Goal: Information Seeking & Learning: Check status

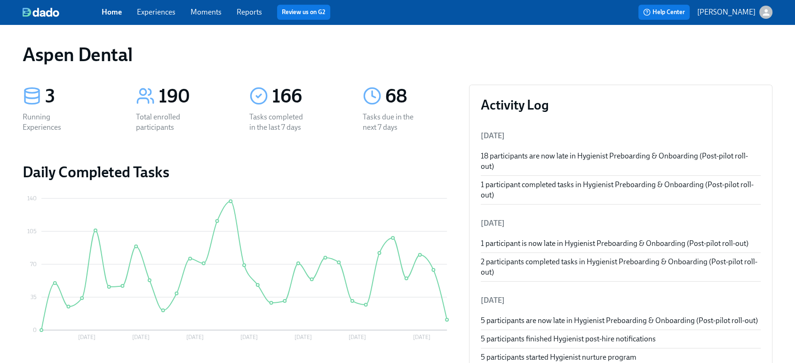
click at [251, 18] on div "Home Experiences Moments Reports Review us on G2" at bounding box center [270, 12] width 336 height 15
click at [245, 10] on link "Reports" at bounding box center [249, 12] width 25 height 9
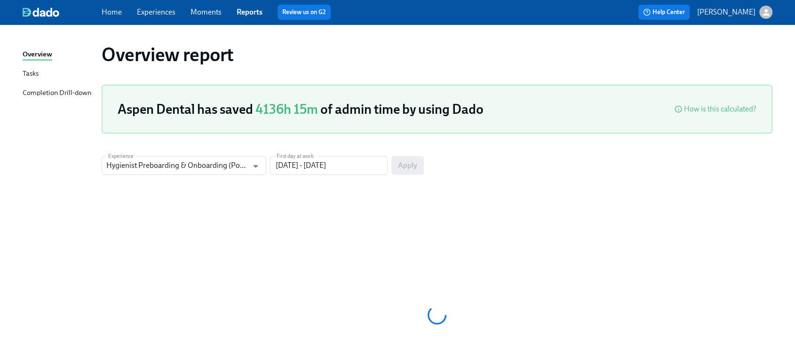
click at [79, 89] on div "Completion Drill-down" at bounding box center [57, 94] width 69 height 12
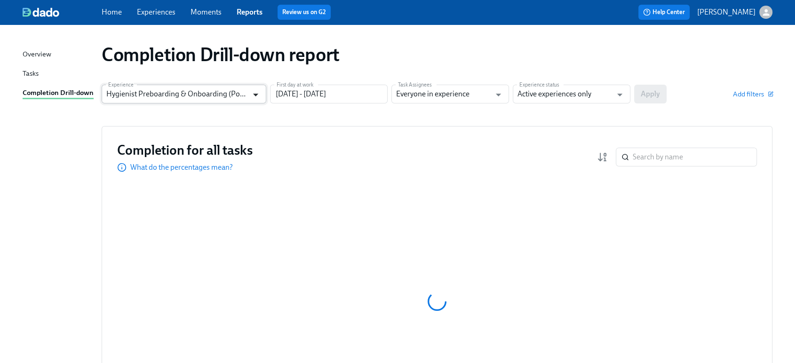
click at [257, 95] on icon "Open" at bounding box center [255, 95] width 5 height 3
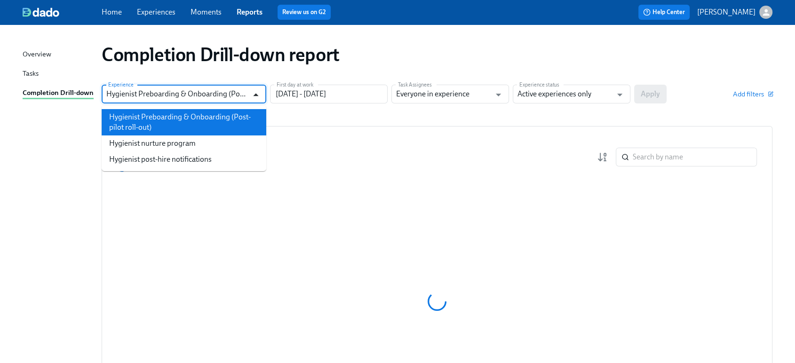
scroll to position [0, 40]
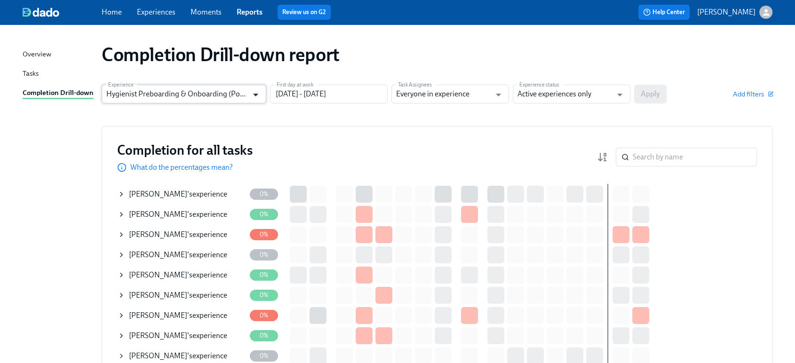
click at [258, 97] on icon "Open" at bounding box center [255, 94] width 13 height 13
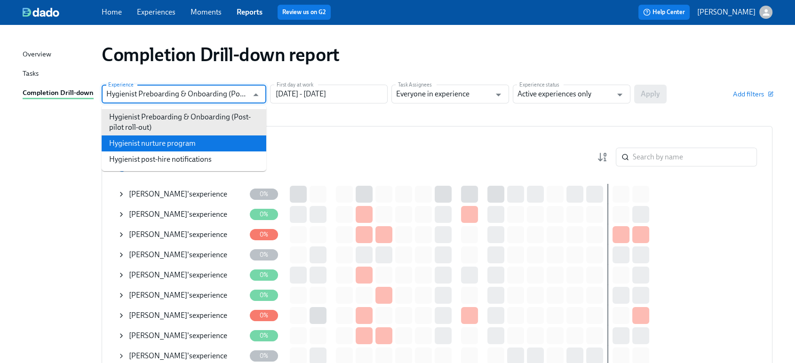
click at [218, 137] on li "Hygienist nurture program" at bounding box center [184, 144] width 165 height 16
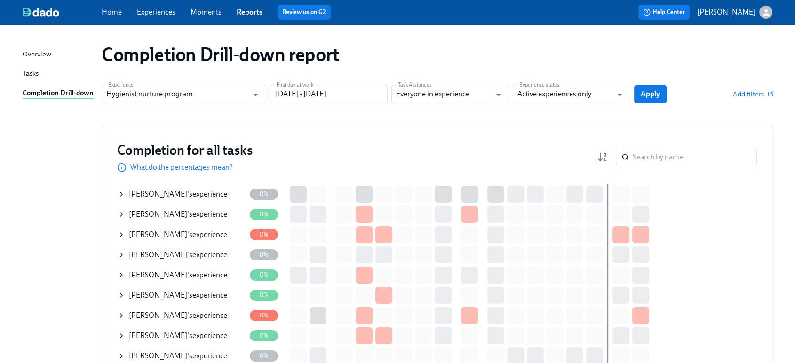
click at [648, 95] on span "Apply" at bounding box center [650, 93] width 19 height 9
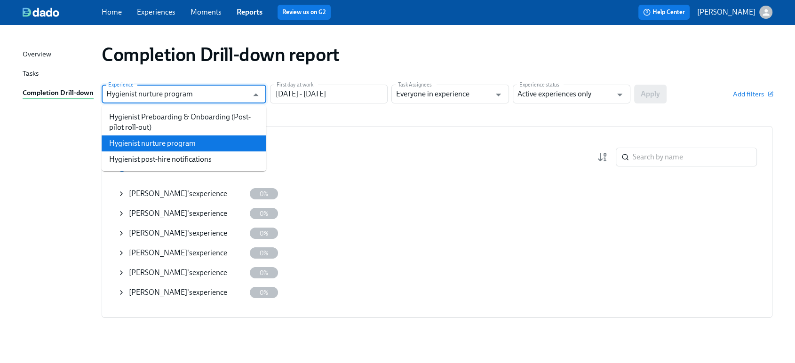
click at [239, 99] on input "Hygienist nurture program" at bounding box center [177, 94] width 142 height 19
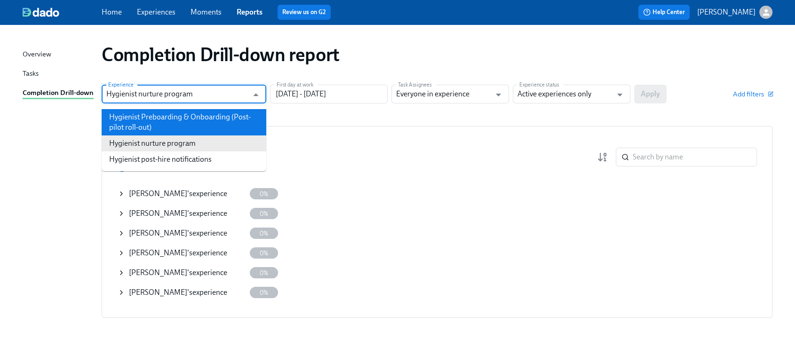
click at [216, 114] on li "Hygienist Preboarding & Onboarding (Post-pilot roll-out)" at bounding box center [184, 122] width 165 height 26
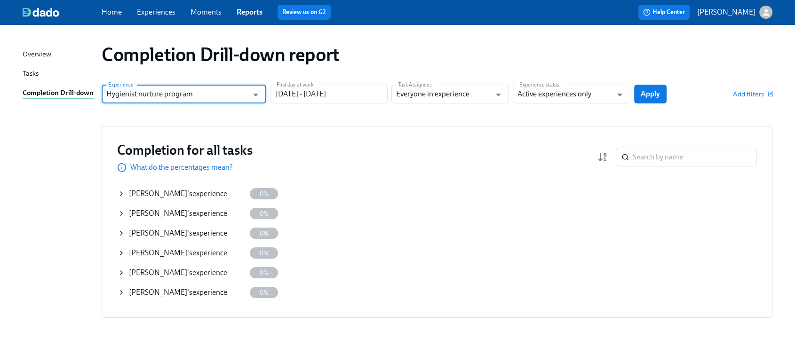
type input "Hygienist Preboarding & Onboarding (Post-pilot roll-out)"
click at [649, 91] on span "Apply" at bounding box center [650, 93] width 19 height 9
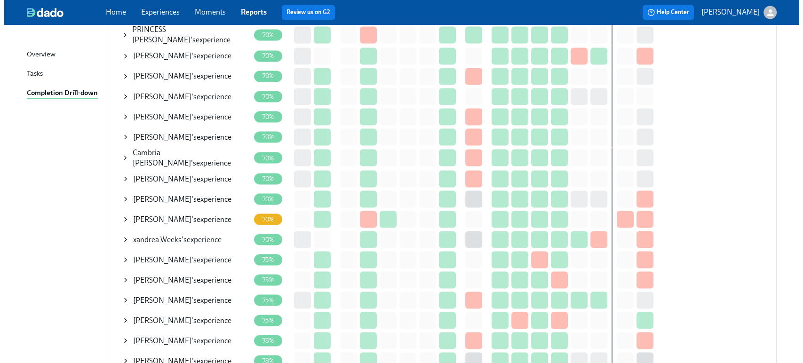
scroll to position [1700, 0]
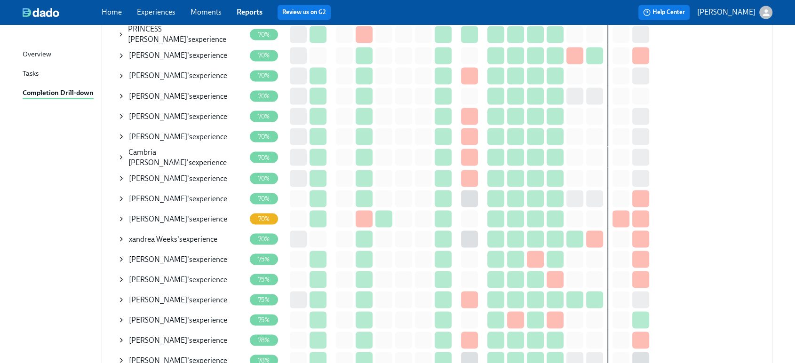
click at [120, 257] on icon at bounding box center [122, 260] width 8 height 8
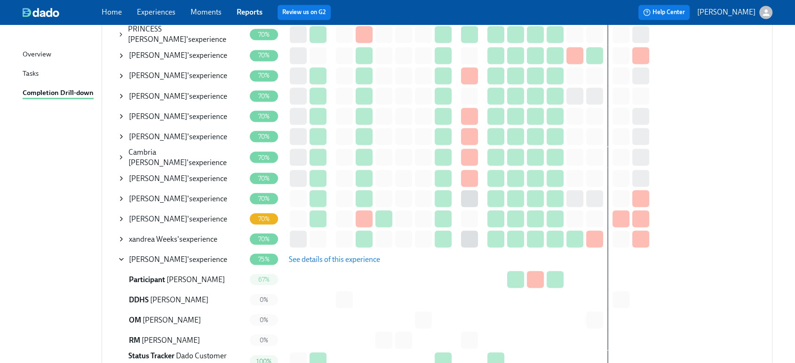
click at [320, 255] on span "See details of this experience" at bounding box center [334, 259] width 91 height 9
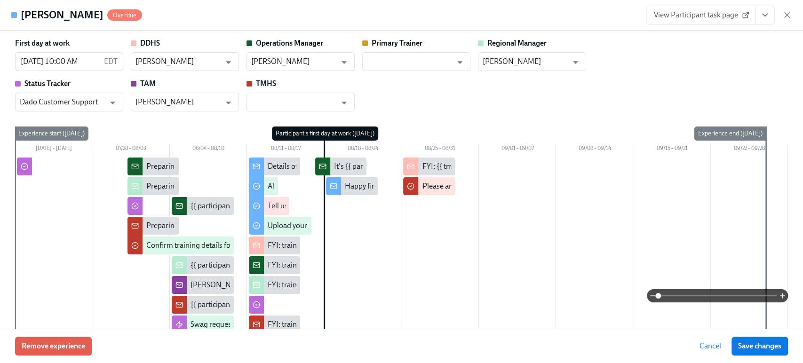
click at [442, 88] on div "First day at work 08/18/2025 10:00 AM EDT ​ DDHS Samantha Strickland ​ Operatio…" at bounding box center [401, 74] width 773 height 73
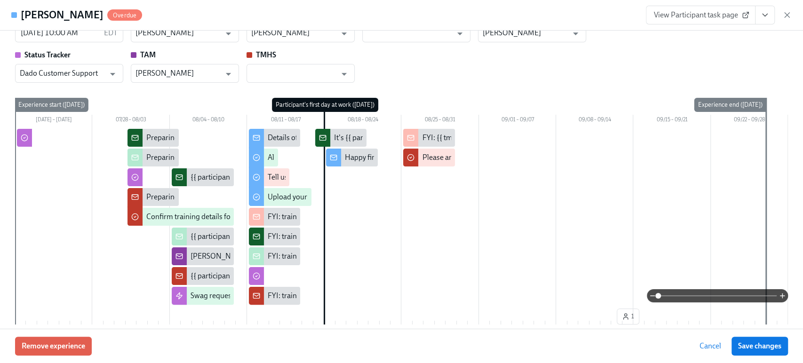
scroll to position [28, 0]
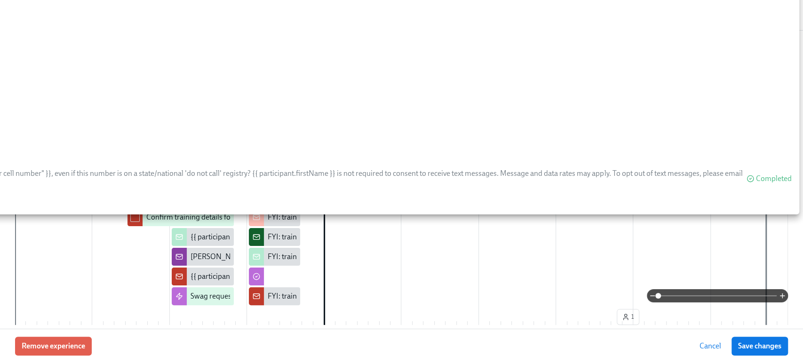
click at [8, 264] on div "First day at work 08/18/2025 10:00 AM EDT ​ DDHS Samantha Strickland ​ Operatio…" at bounding box center [401, 180] width 803 height 298
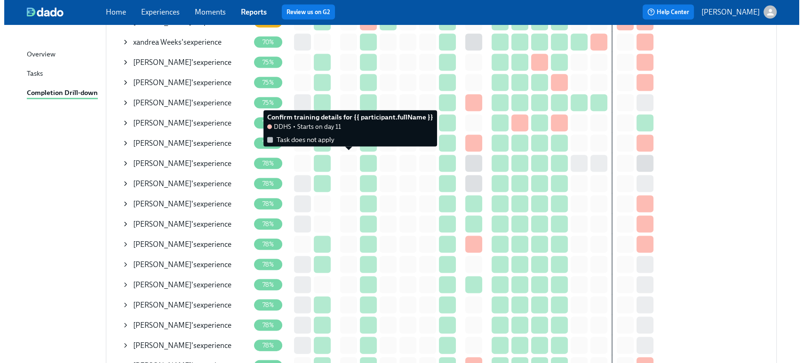
scroll to position [1896, 0]
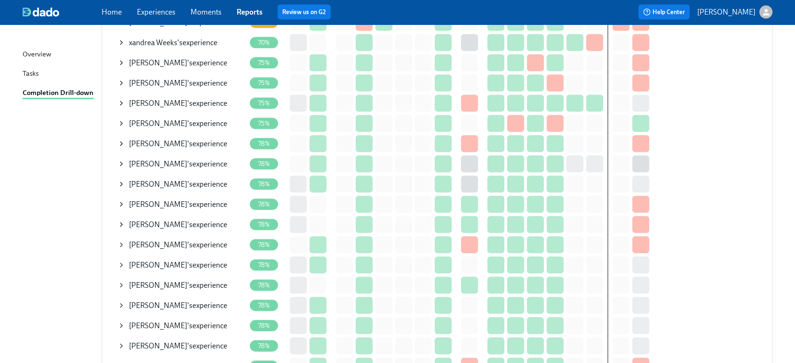
click at [123, 241] on icon at bounding box center [122, 245] width 8 height 8
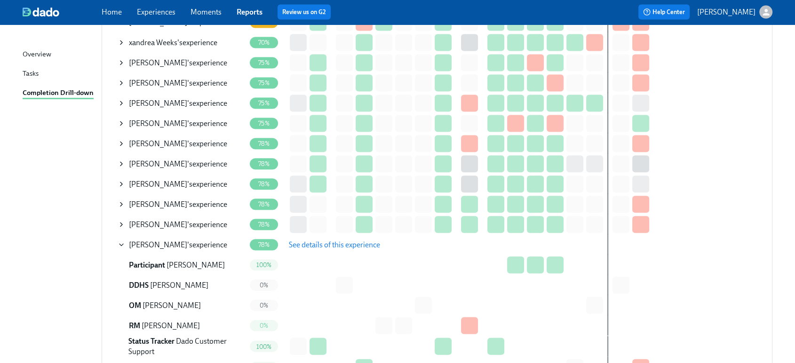
click at [345, 241] on span "See details of this experience" at bounding box center [334, 245] width 91 height 9
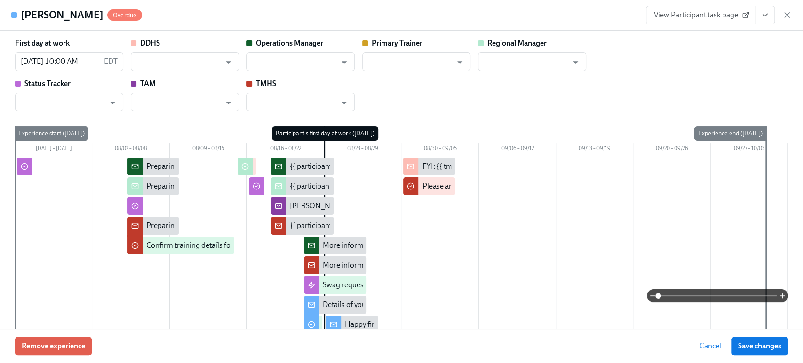
type input "[PERSON_NAME]"
type input "Dado Customer Support"
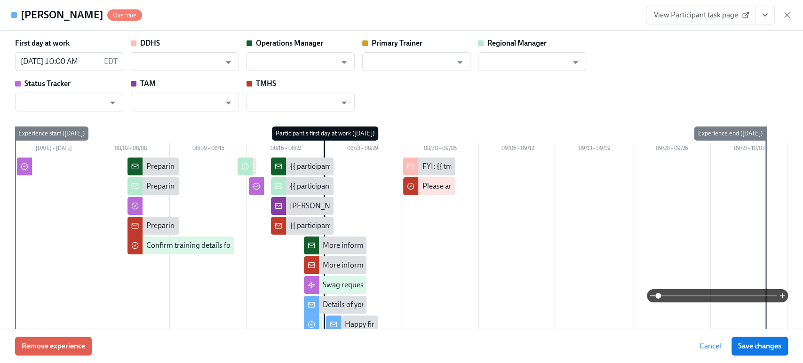
type input "[PERSON_NAME]"
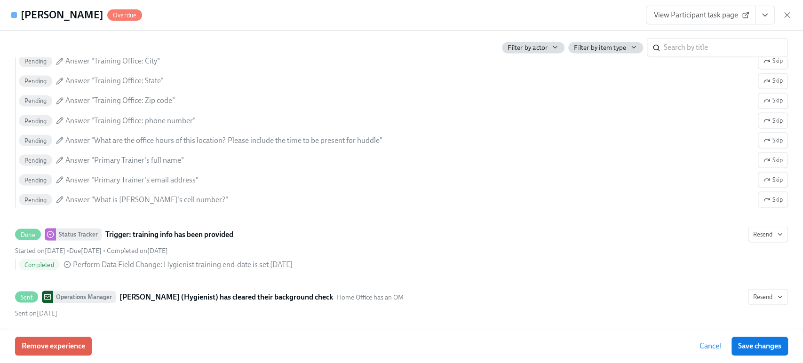
scroll to position [1126, 0]
click at [739, 16] on span "View Participant task page" at bounding box center [701, 14] width 94 height 9
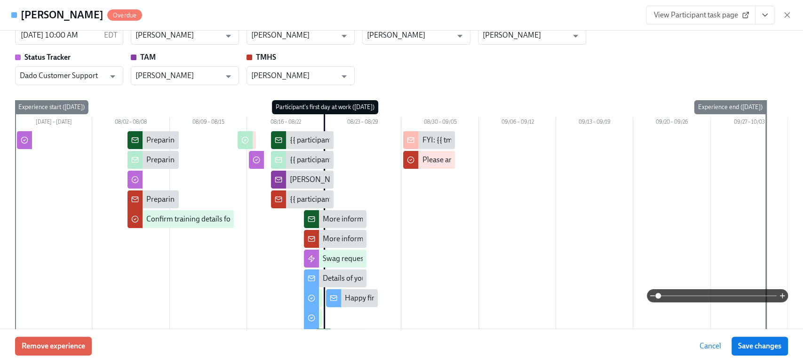
scroll to position [0, 0]
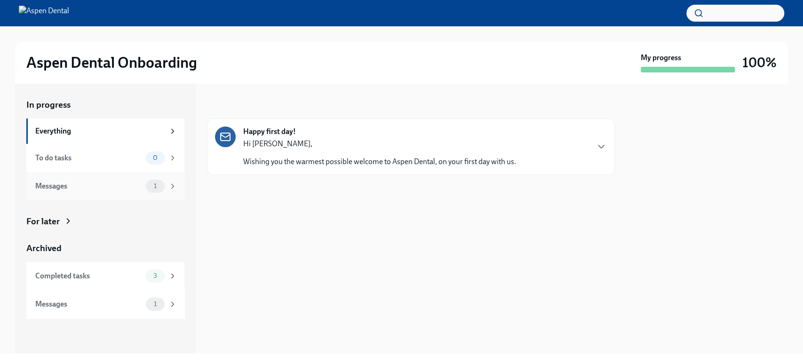
click at [90, 195] on div "Messages 1" at bounding box center [105, 186] width 158 height 28
click at [359, 143] on p "Hi Veronica," at bounding box center [379, 144] width 273 height 10
